Goal: Task Accomplishment & Management: Manage account settings

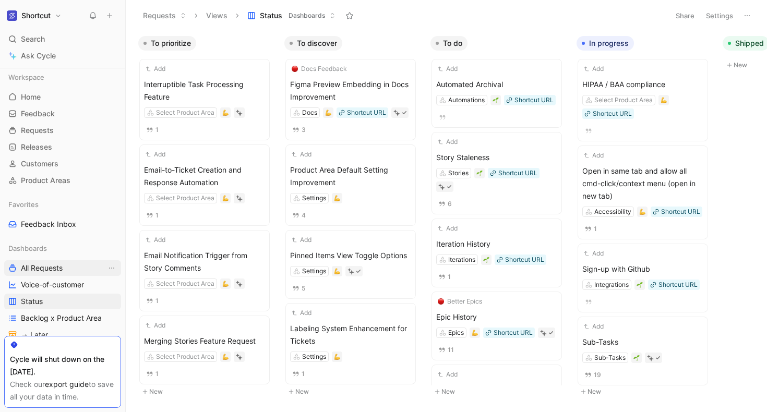
scroll to position [118, 0]
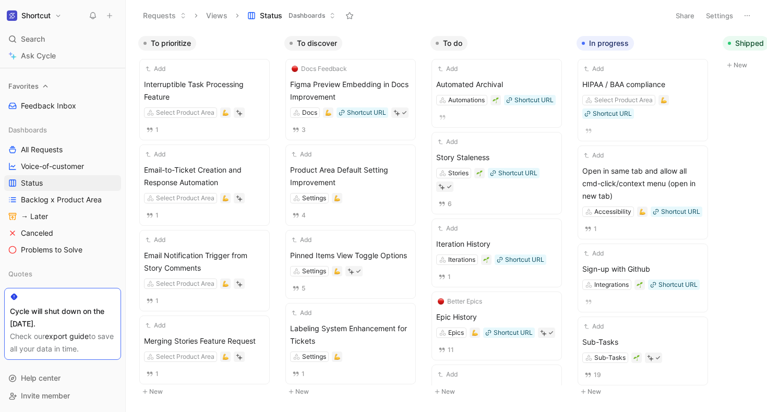
click at [41, 87] on div "Favorites" at bounding box center [62, 86] width 117 height 16
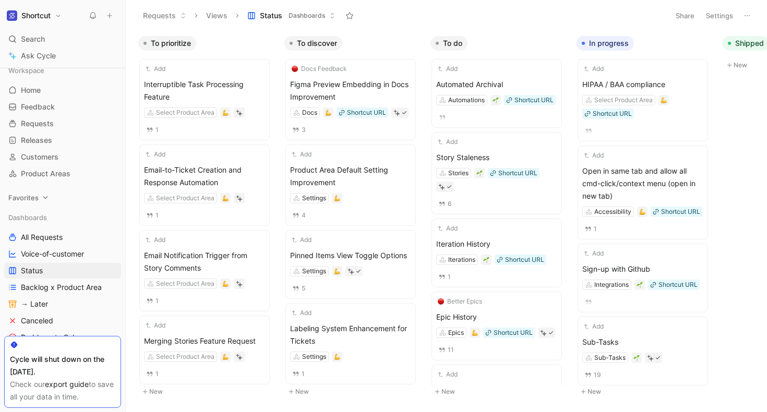
scroll to position [0, 0]
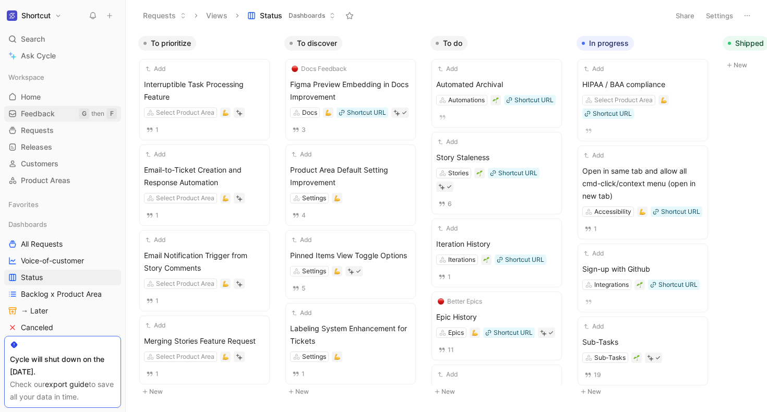
click at [38, 114] on span "Feedback" at bounding box center [38, 114] width 34 height 10
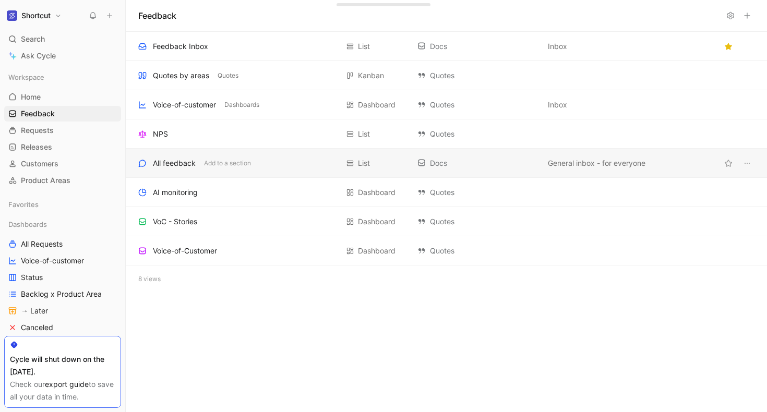
click at [173, 165] on div "All feedback" at bounding box center [174, 163] width 43 height 13
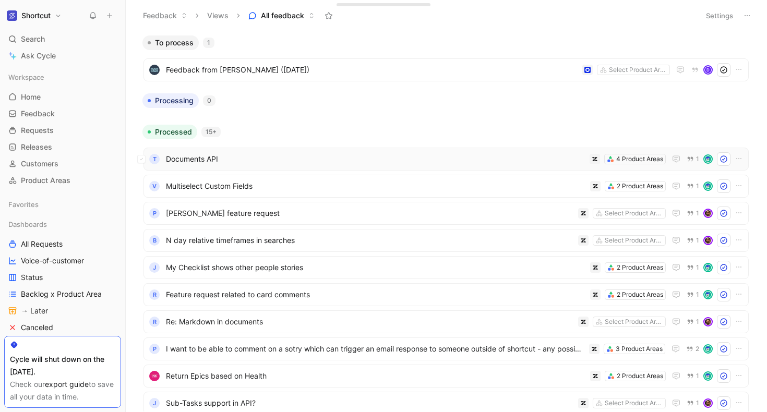
click at [243, 158] on span "Documents API" at bounding box center [375, 159] width 419 height 13
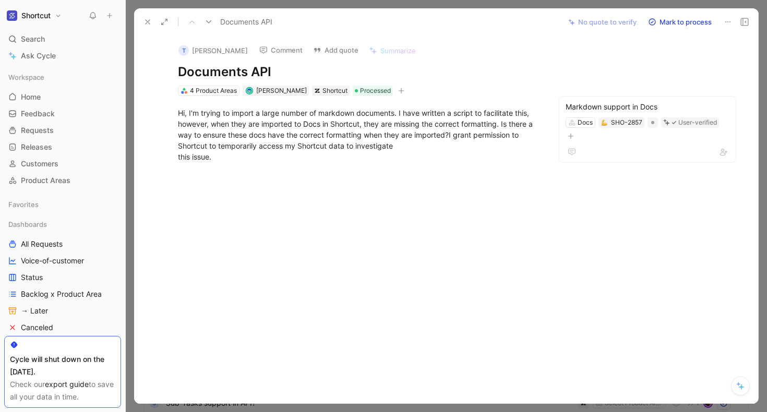
click at [142, 22] on button at bounding box center [147, 22] width 15 height 15
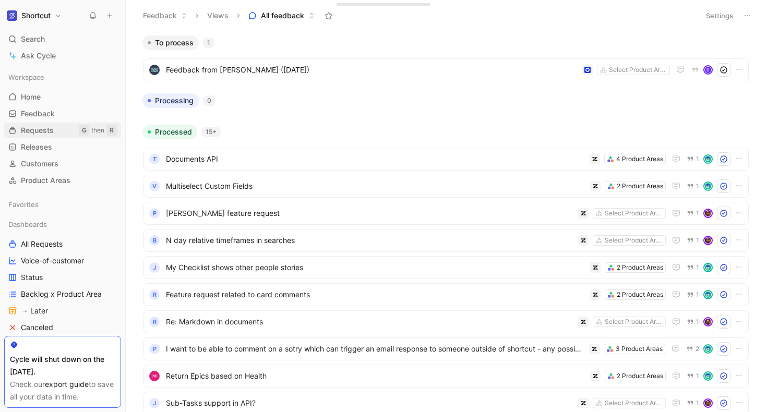
click at [34, 136] on link "Requests G then R" at bounding box center [62, 131] width 117 height 16
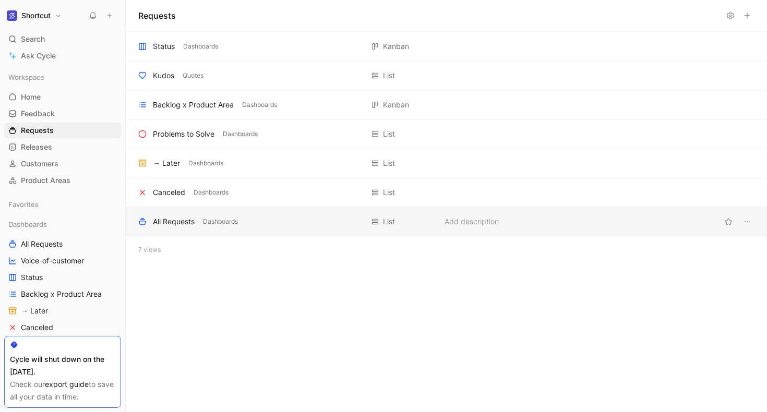
click at [189, 225] on div "All Requests" at bounding box center [174, 221] width 42 height 13
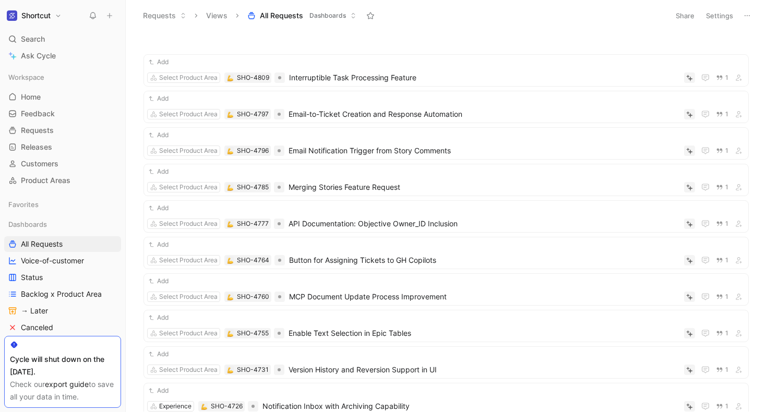
click at [724, 14] on button "Settings" at bounding box center [719, 15] width 37 height 15
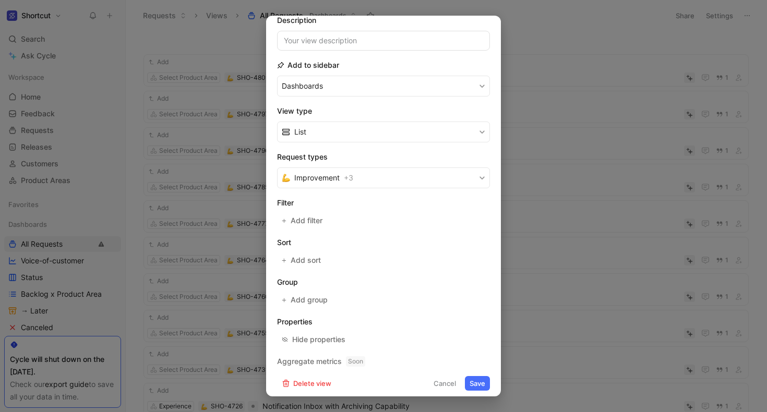
scroll to position [85, 0]
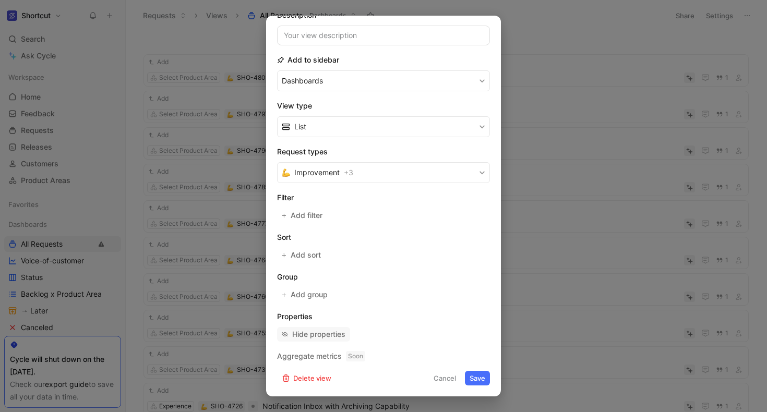
click at [338, 336] on div "Hide properties" at bounding box center [318, 334] width 53 height 13
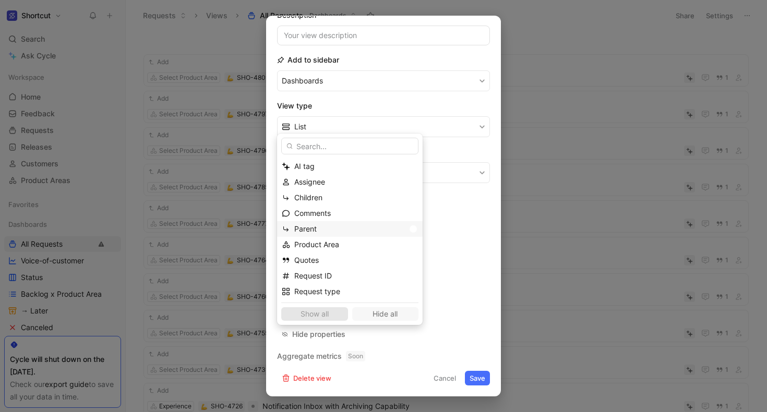
scroll to position [17, 0]
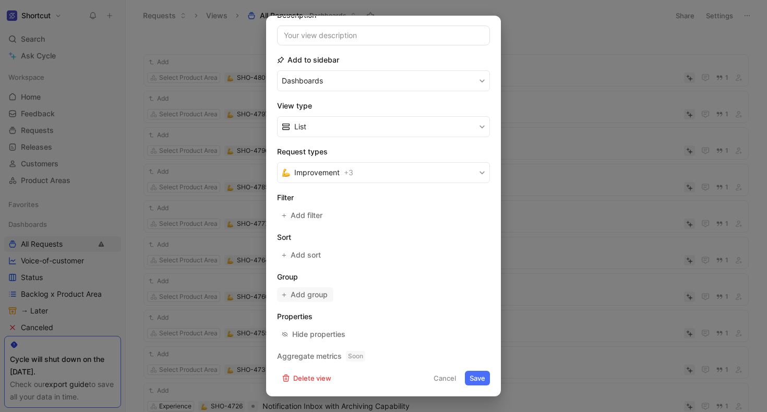
click at [310, 294] on span "Add group" at bounding box center [310, 295] width 38 height 13
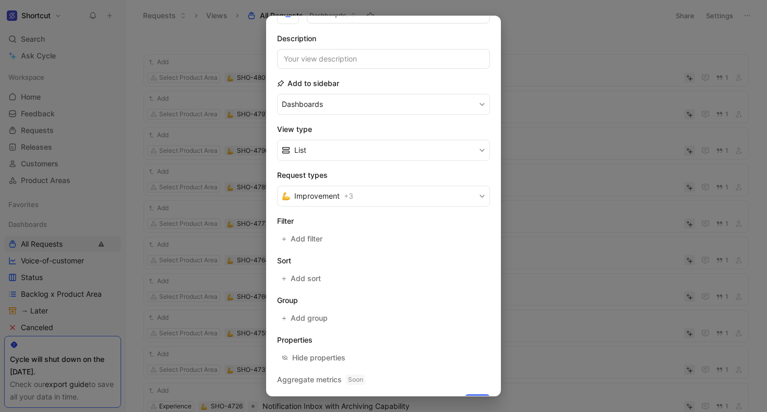
scroll to position [23, 0]
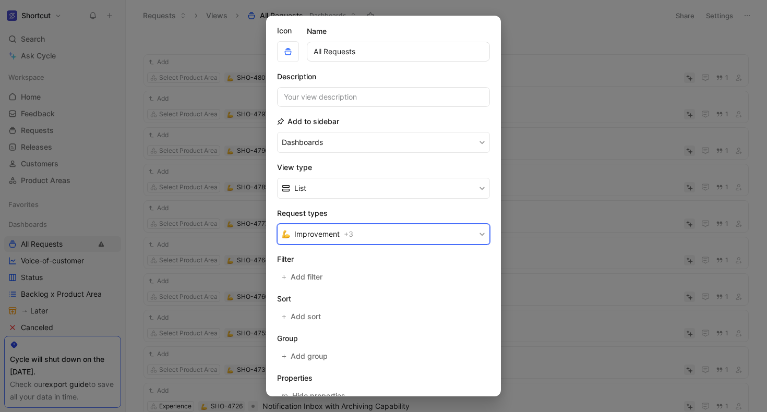
click at [330, 237] on span "Improvement" at bounding box center [316, 234] width 45 height 13
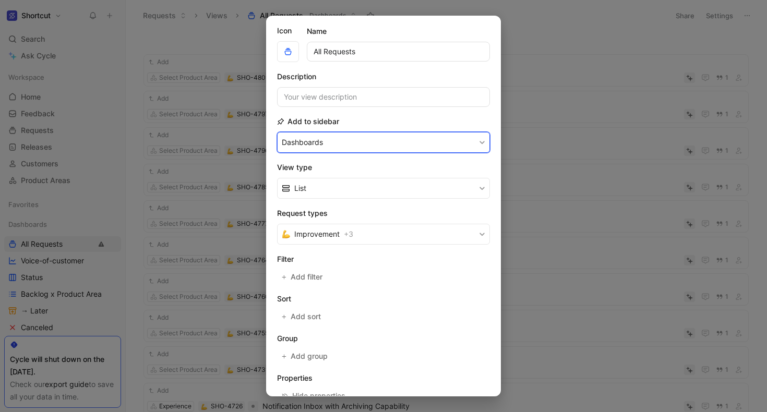
click at [368, 141] on button "Dashboards" at bounding box center [383, 142] width 213 height 21
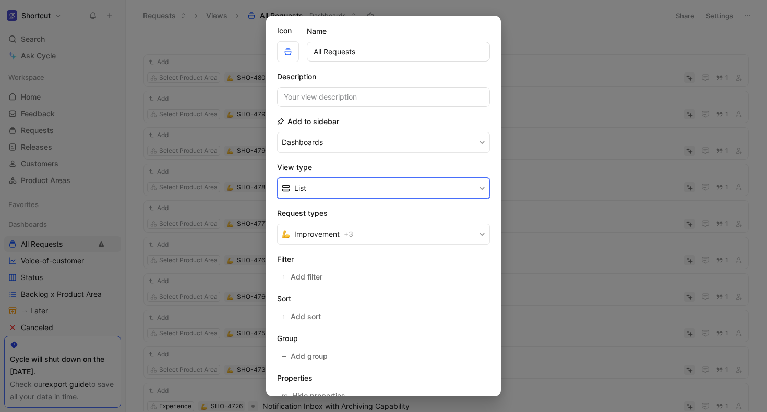
click at [359, 181] on button "List" at bounding box center [383, 188] width 213 height 21
click at [331, 178] on button "List" at bounding box center [383, 188] width 213 height 21
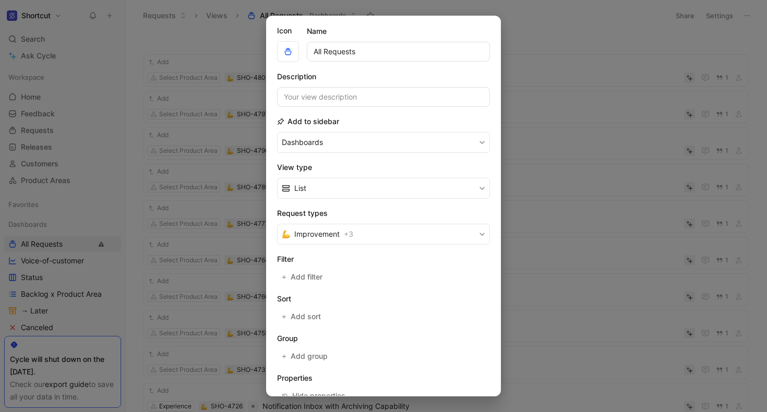
click at [572, 103] on div at bounding box center [383, 206] width 767 height 412
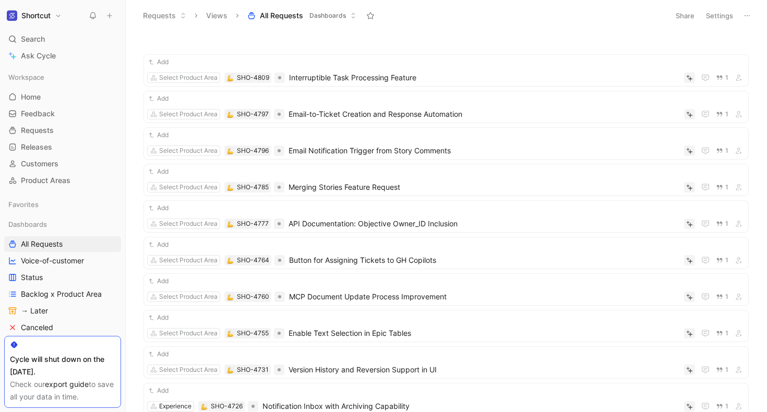
click at [46, 17] on h1 "Shortcut" at bounding box center [35, 15] width 29 height 9
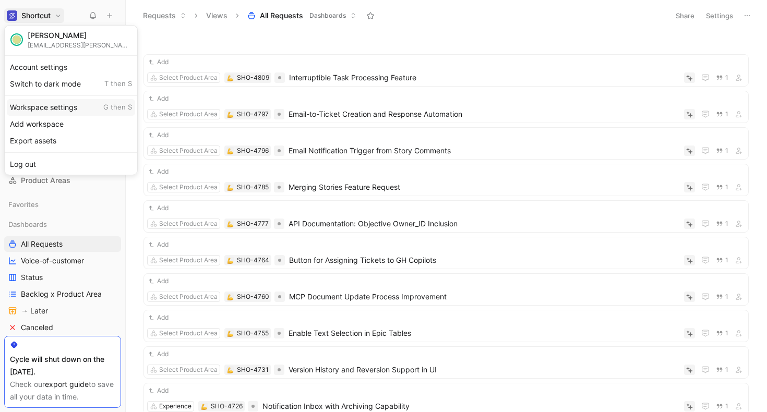
click at [48, 107] on div "Workspace settings G then S" at bounding box center [71, 107] width 128 height 17
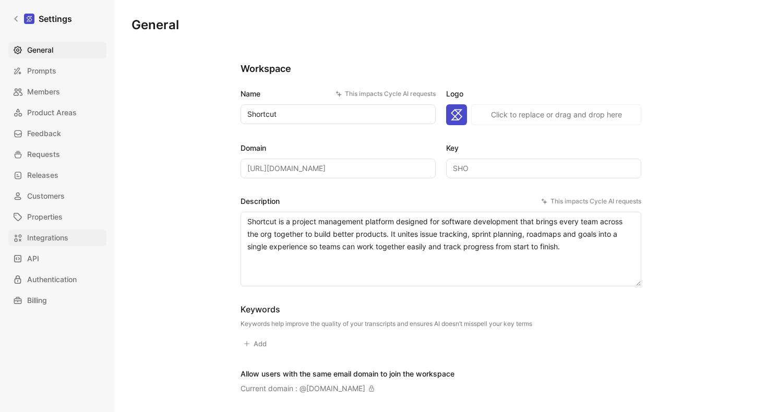
click at [49, 233] on span "Integrations" at bounding box center [47, 238] width 41 height 13
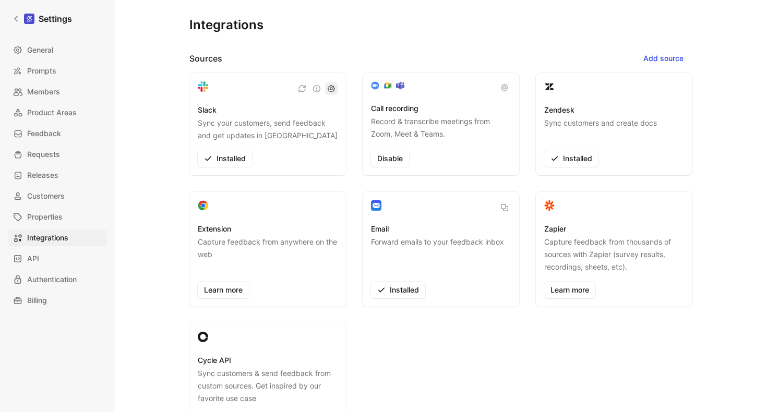
click at [331, 90] on icon "button" at bounding box center [331, 88] width 7 height 7
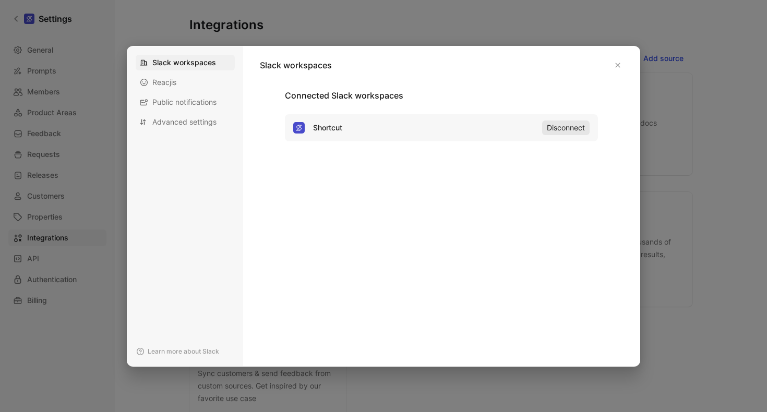
click at [560, 122] on span "Disconnect" at bounding box center [566, 128] width 38 height 13
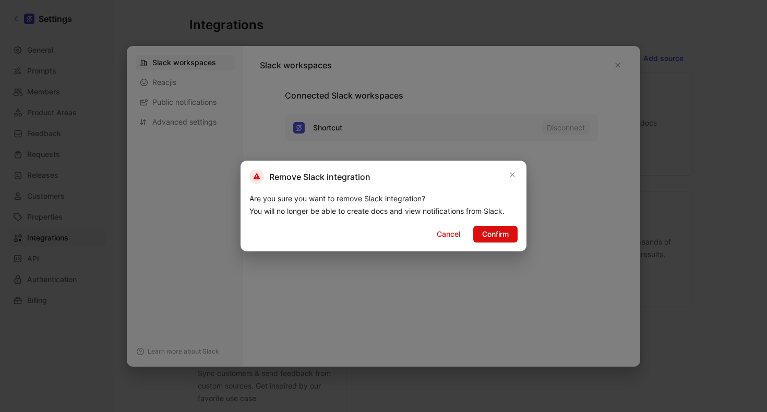
click at [485, 236] on span "Confirm" at bounding box center [495, 234] width 27 height 13
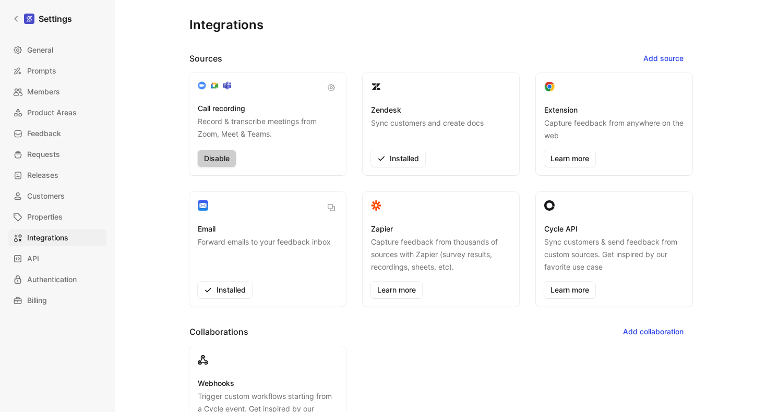
click at [230, 163] on span "Disable" at bounding box center [217, 158] width 26 height 13
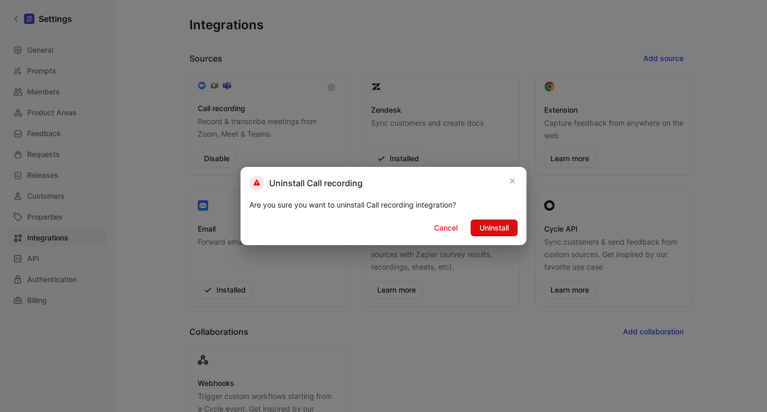
click at [497, 230] on span "Uninstall" at bounding box center [493, 228] width 29 height 13
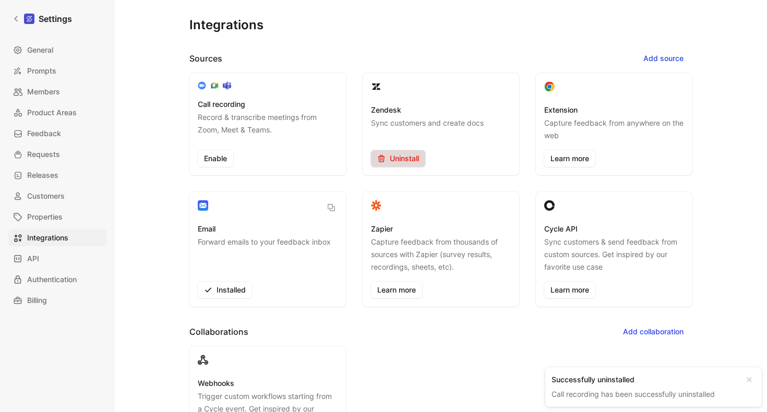
click at [414, 159] on span "Uninstall" at bounding box center [398, 158] width 42 height 13
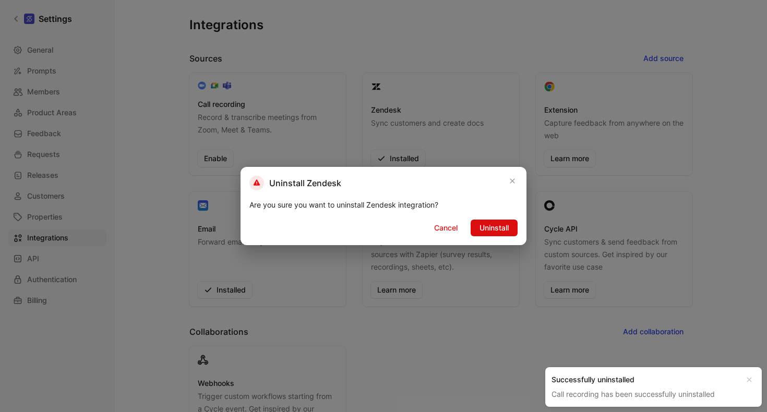
click at [503, 226] on span "Uninstall" at bounding box center [493, 228] width 29 height 13
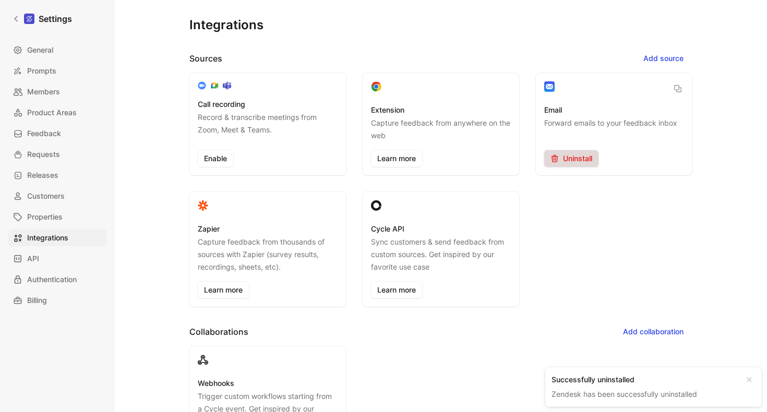
click at [581, 164] on span "Uninstall" at bounding box center [571, 158] width 42 height 13
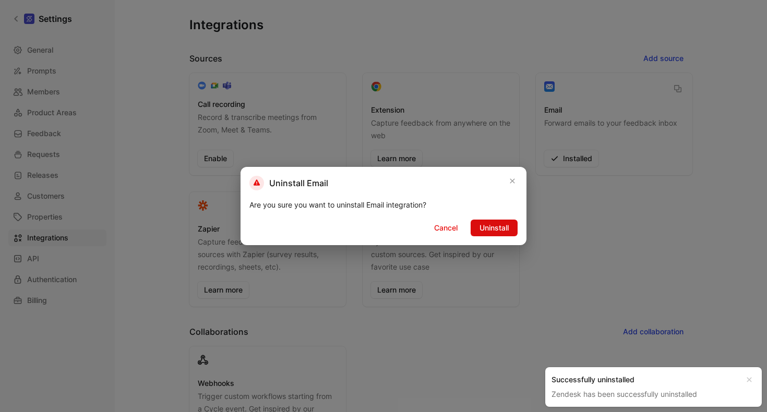
click at [496, 231] on span "Uninstall" at bounding box center [493, 228] width 29 height 13
